Goal: Find specific page/section

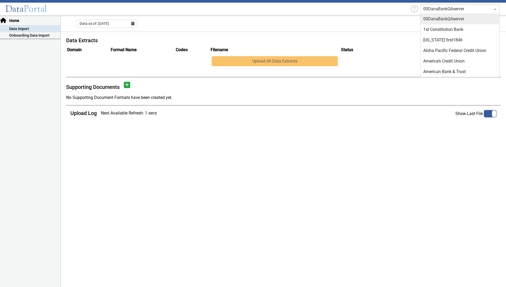
click at [497, 8] on span at bounding box center [496, 9] width 7 height 6
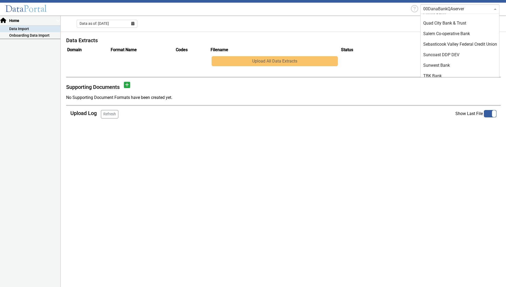
scroll to position [1126, 0]
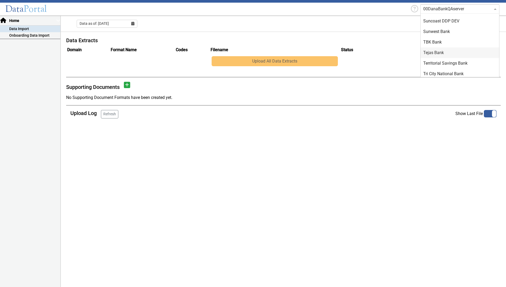
click at [444, 52] on div "Tejas Bank" at bounding box center [460, 52] width 79 height 11
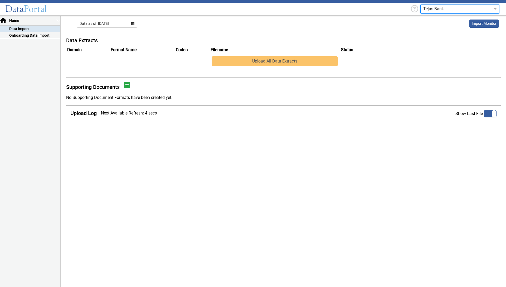
click at [482, 9] on input "text" at bounding box center [454, 9] width 63 height 6
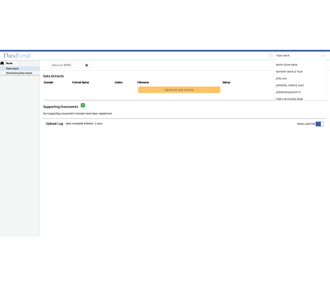
scroll to position [1013, 0]
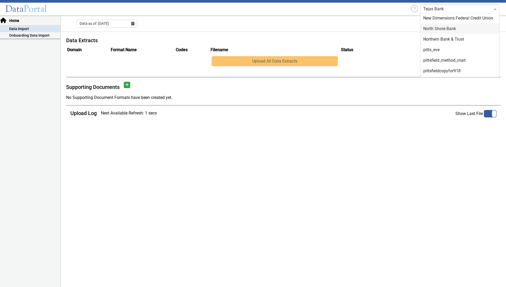
click at [453, 32] on div "North Shore Bank" at bounding box center [460, 28] width 79 height 11
